Goal: Answer question/provide support: Answer question/provide support

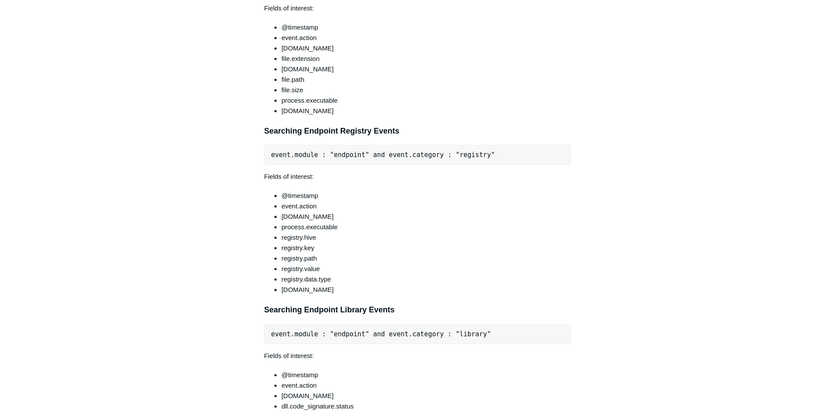
scroll to position [2549, 0]
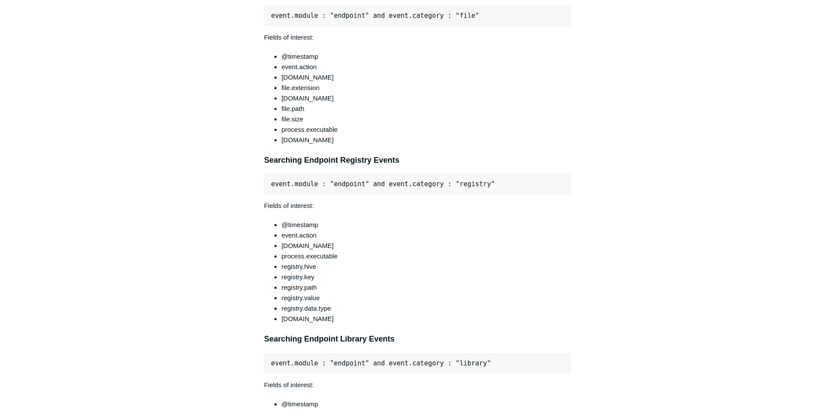
scroll to position [2238, 0]
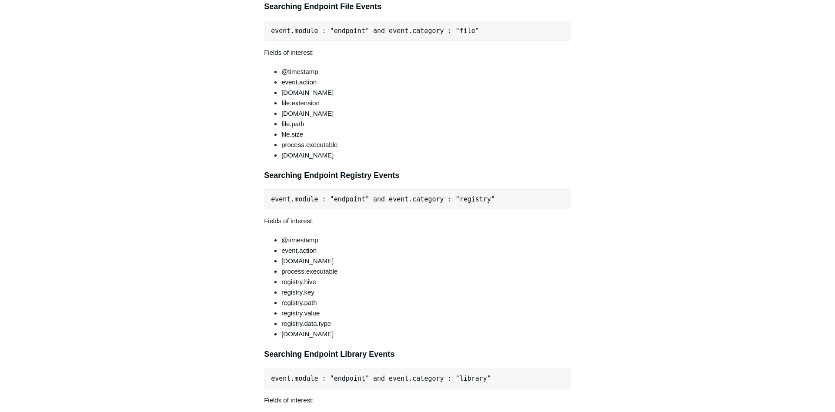
scroll to position [2505, 0]
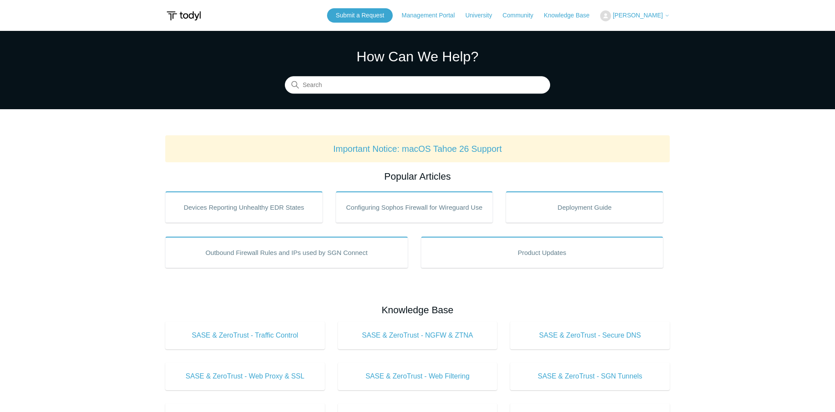
click at [638, 15] on span "[PERSON_NAME]" at bounding box center [638, 15] width 50 height 7
click at [635, 34] on link "My Support Requests" at bounding box center [643, 34] width 85 height 15
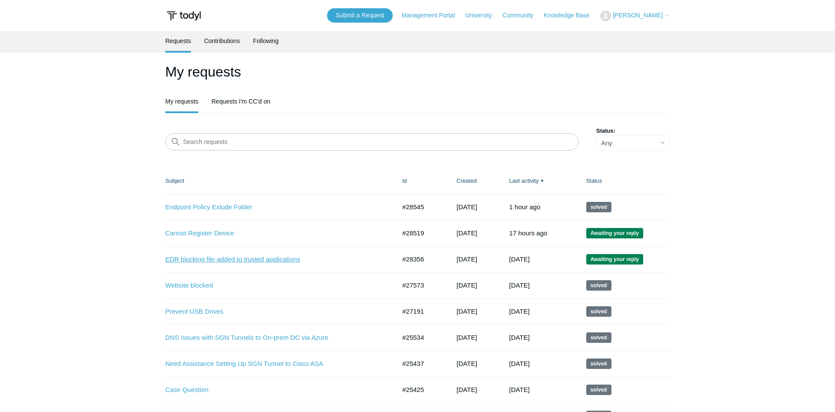
click at [279, 262] on link "EDR blocking file added to trusted applications" at bounding box center [274, 260] width 218 height 10
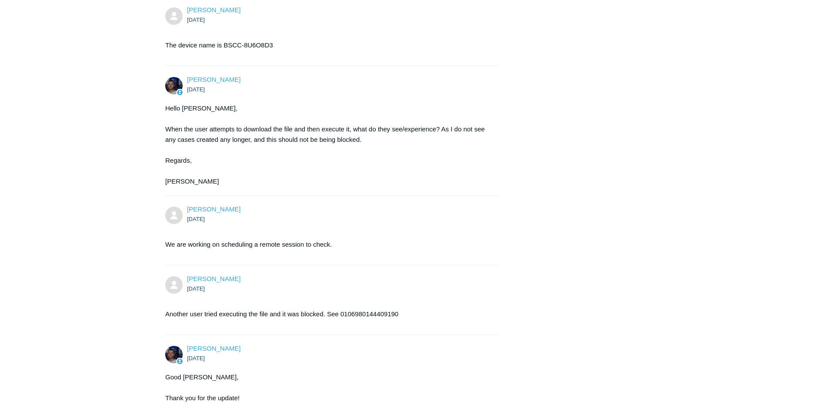
scroll to position [1314, 0]
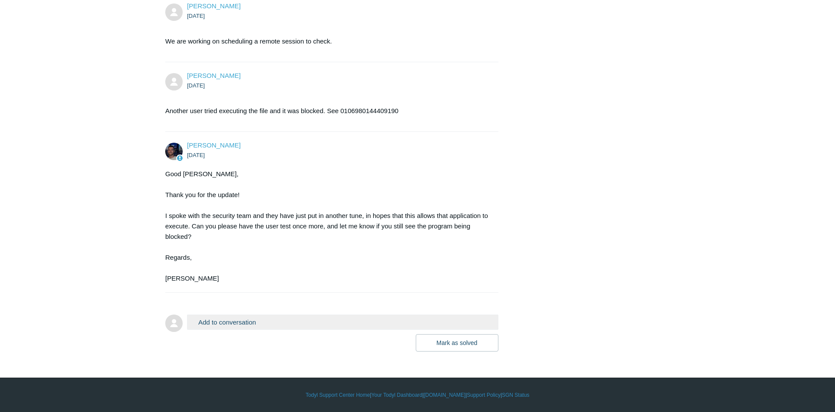
click at [229, 322] on button "Add to conversation" at bounding box center [343, 322] width 312 height 15
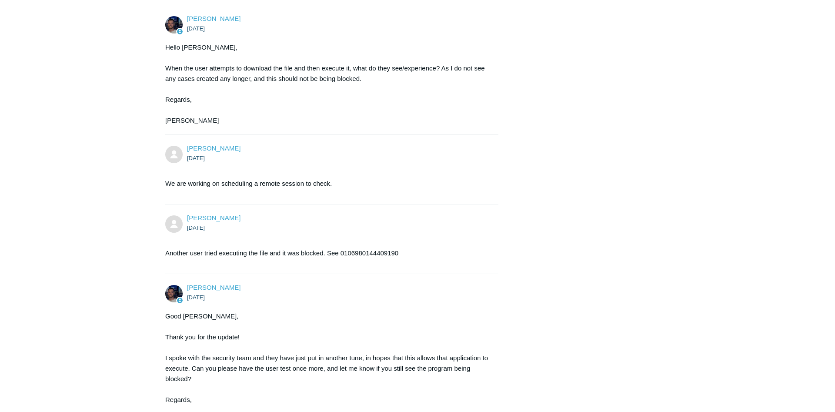
scroll to position [1408, 0]
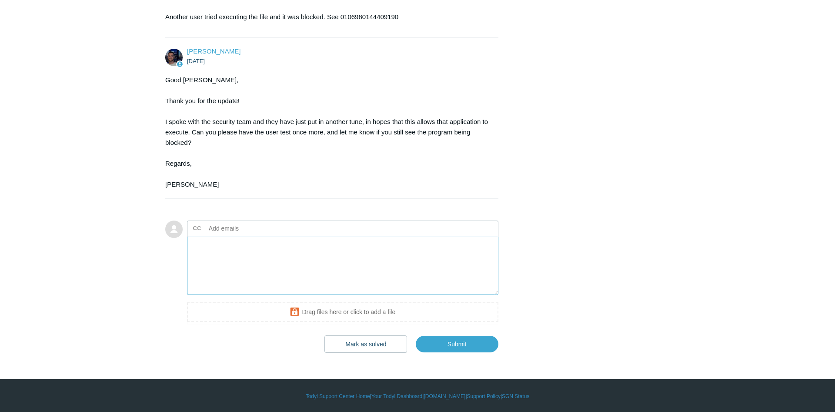
click at [231, 260] on textarea "Add your reply" at bounding box center [343, 266] width 312 height 59
type textarea "We found a work around. You can close this ticket."
click at [363, 342] on button "Mark as solved & Submit" at bounding box center [362, 344] width 92 height 17
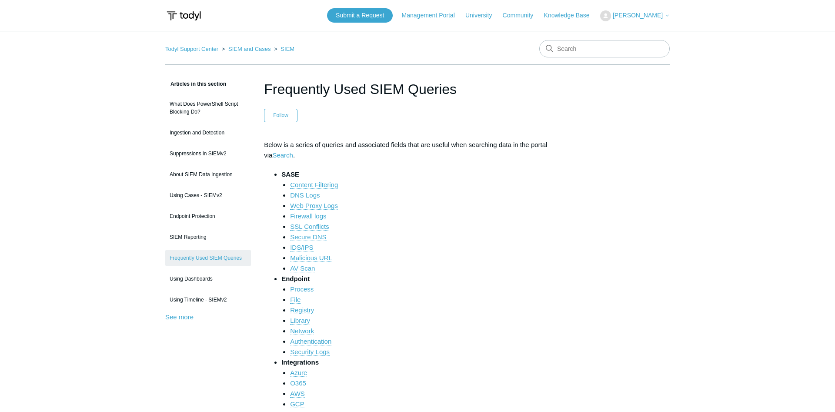
scroll to position [2505, 0]
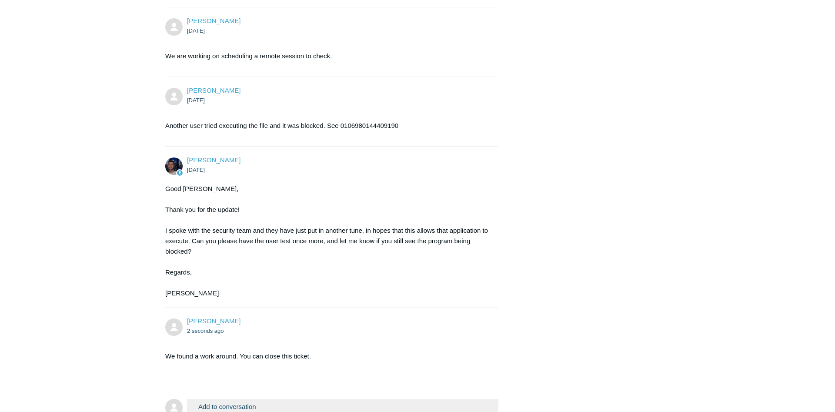
scroll to position [1366, 0]
